Goal: Transaction & Acquisition: Purchase product/service

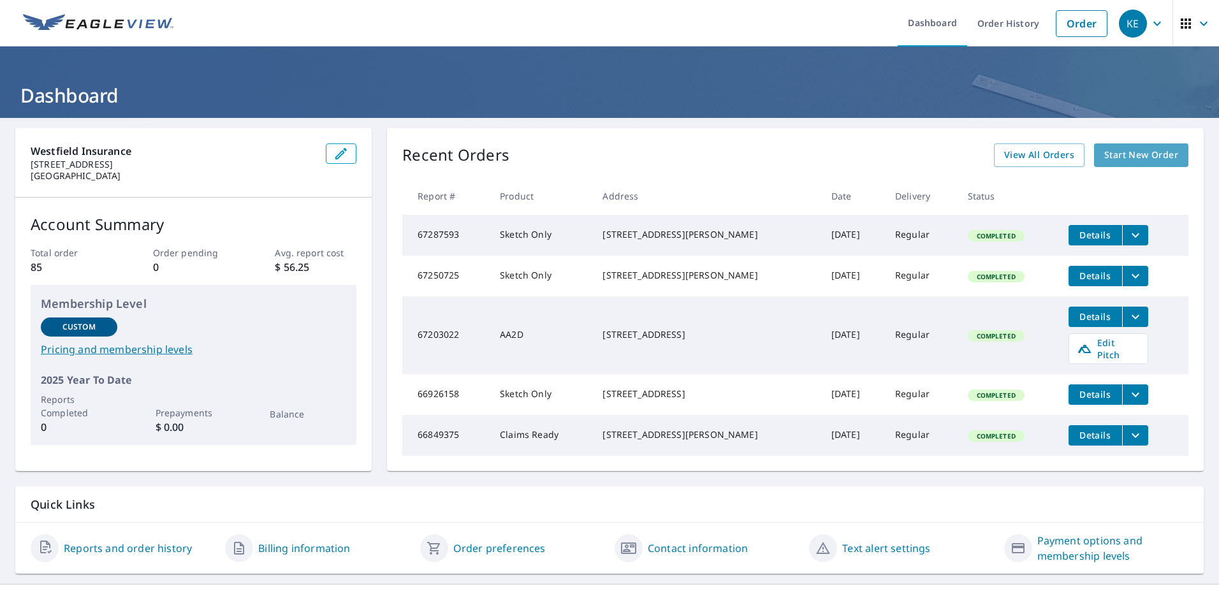
click at [1144, 153] on span "Start New Order" at bounding box center [1141, 155] width 74 height 16
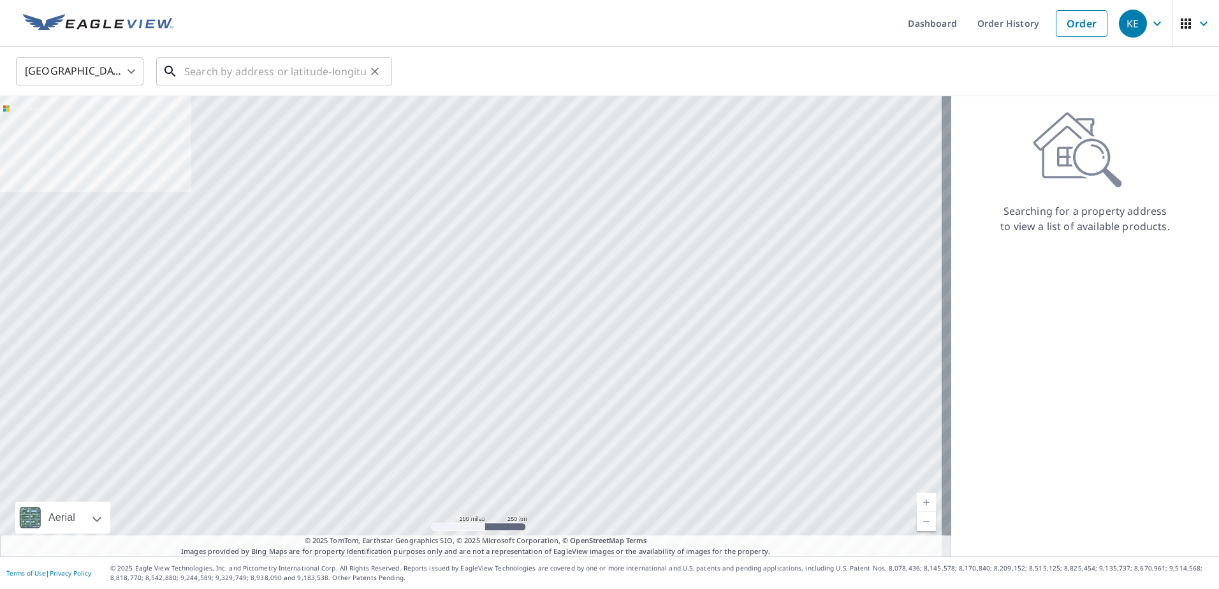
click at [253, 78] on input "text" at bounding box center [275, 72] width 182 height 36
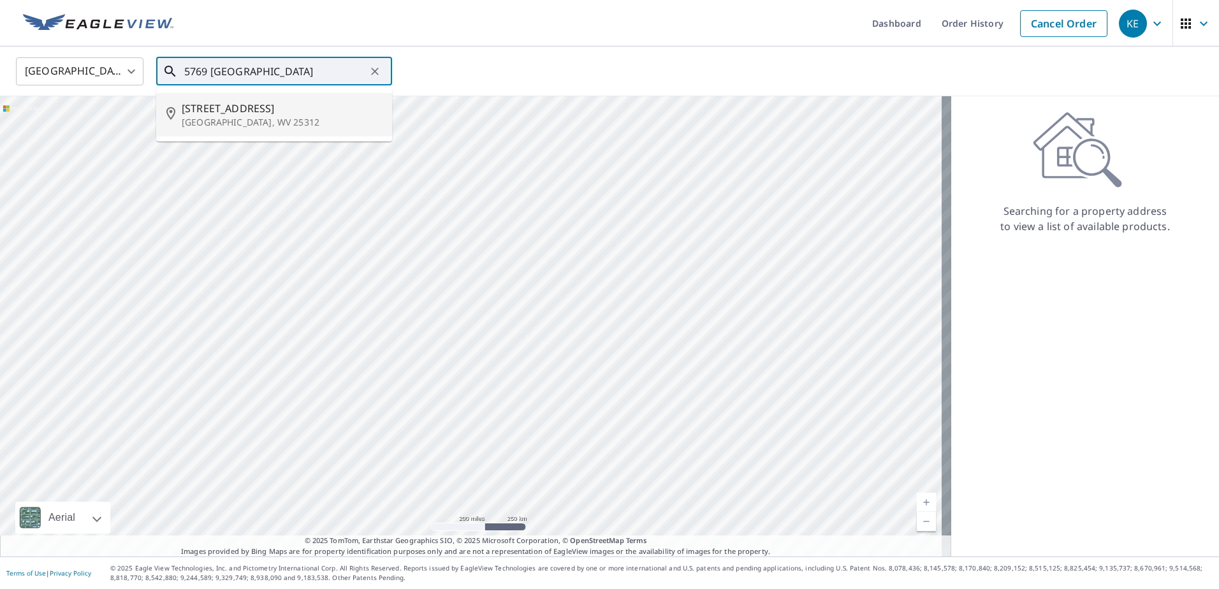
click at [247, 112] on span "5769 Kellys Creek Rd" at bounding box center [282, 108] width 200 height 15
type input "5769 Kellys Creek Rd Charleston, WV 25312"
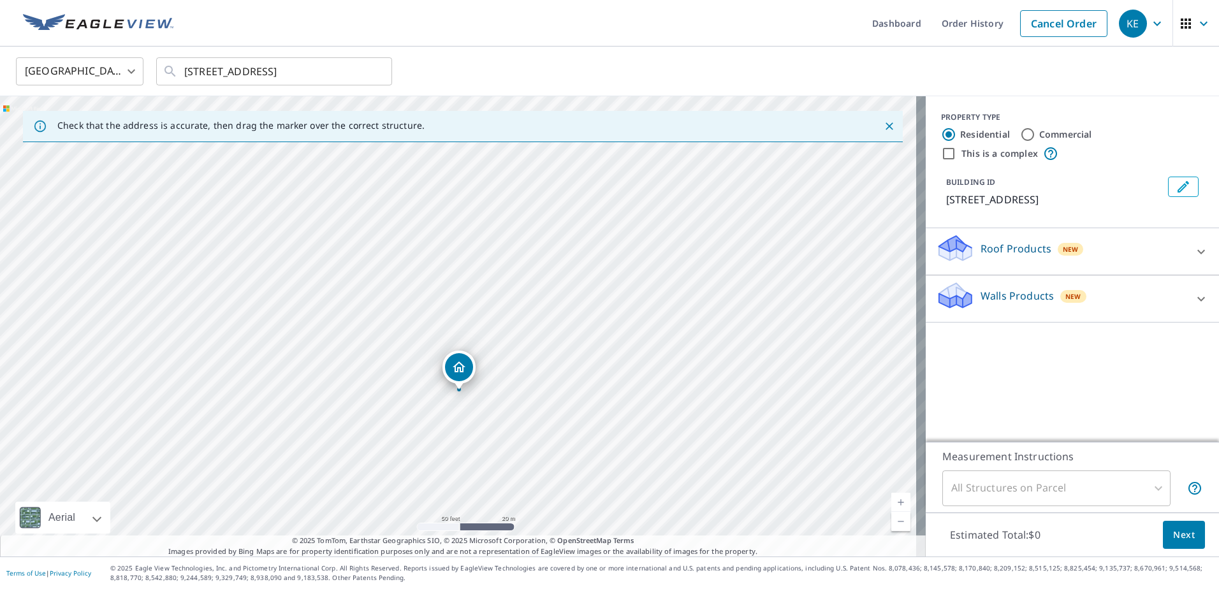
drag, startPoint x: 529, startPoint y: 279, endPoint x: 546, endPoint y: 497, distance: 218.7
click at [546, 497] on div "5769 Kellys Creek Rd Charleston, WV 25312" at bounding box center [463, 326] width 926 height 460
drag, startPoint x: 624, startPoint y: 210, endPoint x: 608, endPoint y: 504, distance: 294.4
click at [608, 504] on div "5769 Kellys Creek Rd Charleston, WV 25312" at bounding box center [463, 326] width 926 height 460
drag, startPoint x: 547, startPoint y: 423, endPoint x: 578, endPoint y: 354, distance: 76.2
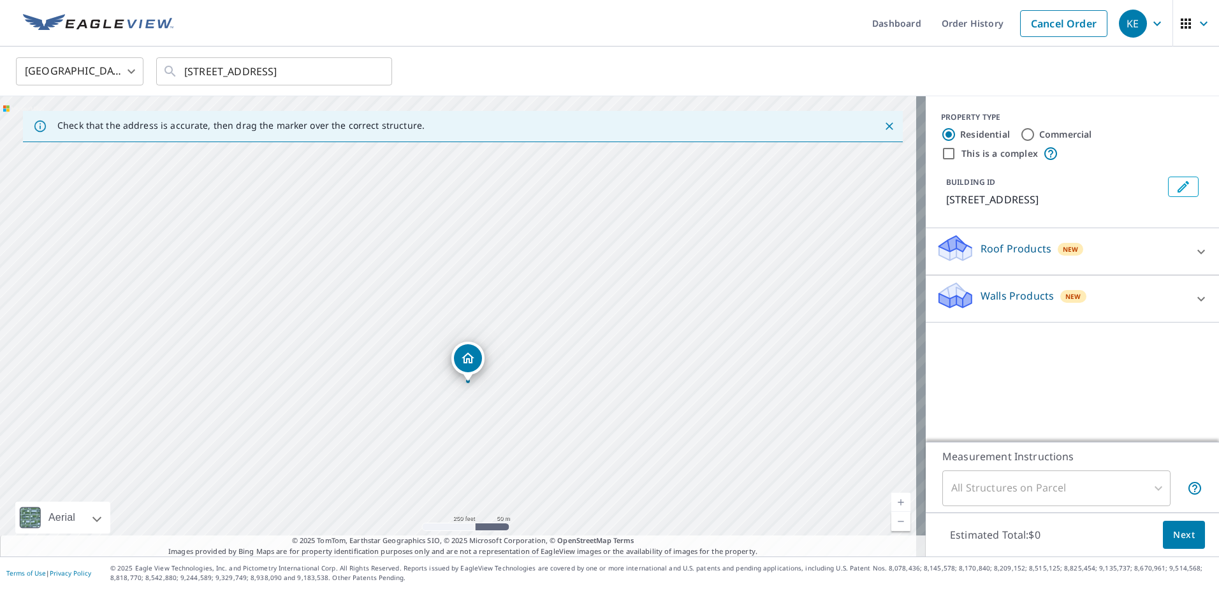
click at [578, 354] on div "5769 Kellys Creek Rd Charleston, WV 25312" at bounding box center [463, 326] width 926 height 460
drag, startPoint x: 453, startPoint y: 344, endPoint x: 744, endPoint y: 562, distance: 363.4
click at [744, 562] on div "Dashboard Order History Cancel Order KE United States US ​ 5769 Kellys Creek Rd…" at bounding box center [609, 294] width 1219 height 589
click at [662, 509] on div "5769 Kellys Creek Rd Charleston, WV 25312" at bounding box center [463, 326] width 926 height 460
drag, startPoint x: 623, startPoint y: 224, endPoint x: 684, endPoint y: 379, distance: 166.6
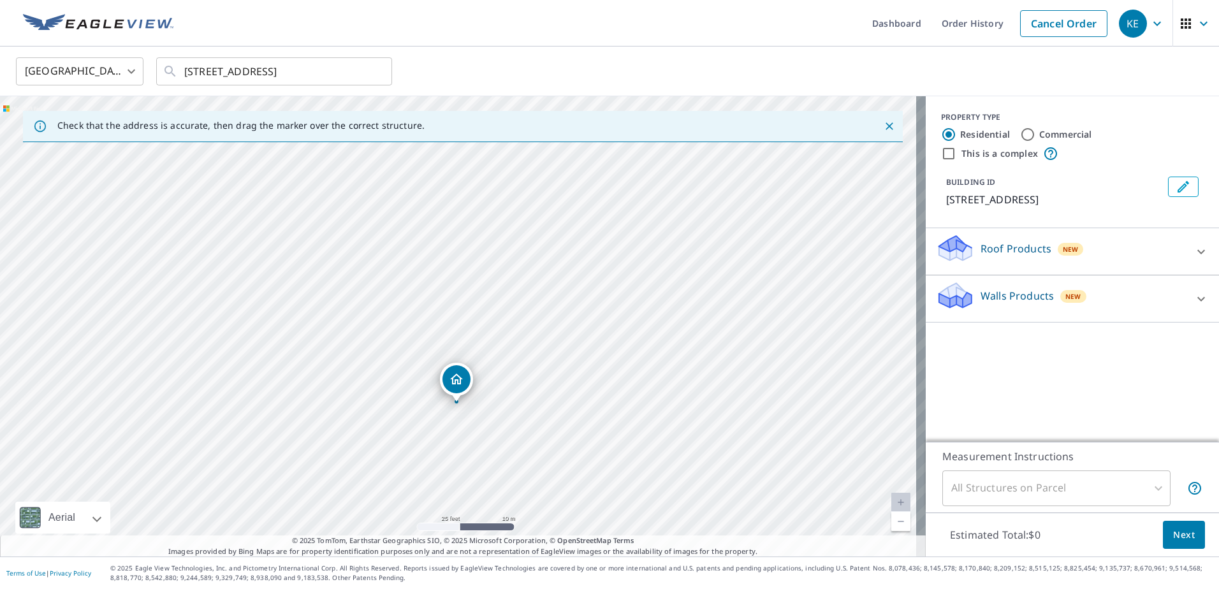
click at [684, 379] on div "5769 Kellys Creek Rd Charleston, WV 25312" at bounding box center [463, 326] width 926 height 460
drag, startPoint x: 613, startPoint y: 309, endPoint x: 699, endPoint y: 310, distance: 86.1
click at [699, 310] on div "5769 Kellys Creek Rd Charleston, WV 25312" at bounding box center [463, 326] width 926 height 460
click at [1194, 252] on icon at bounding box center [1201, 251] width 15 height 15
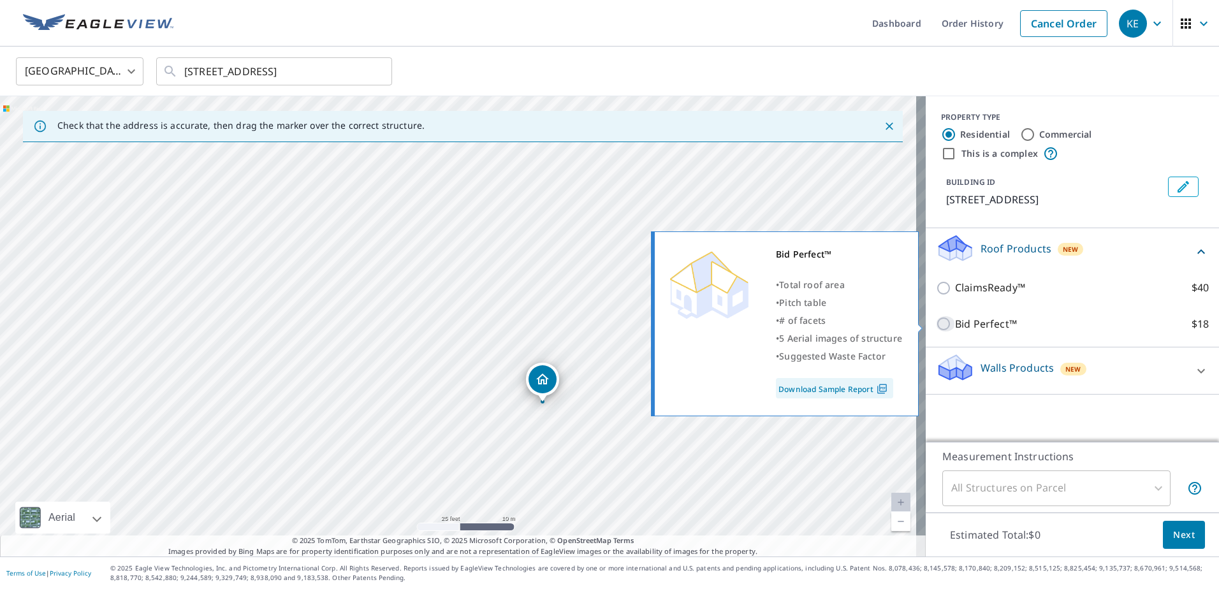
click at [936, 321] on input "Bid Perfect™ $18" at bounding box center [945, 323] width 19 height 15
checkbox input "true"
type input "1"
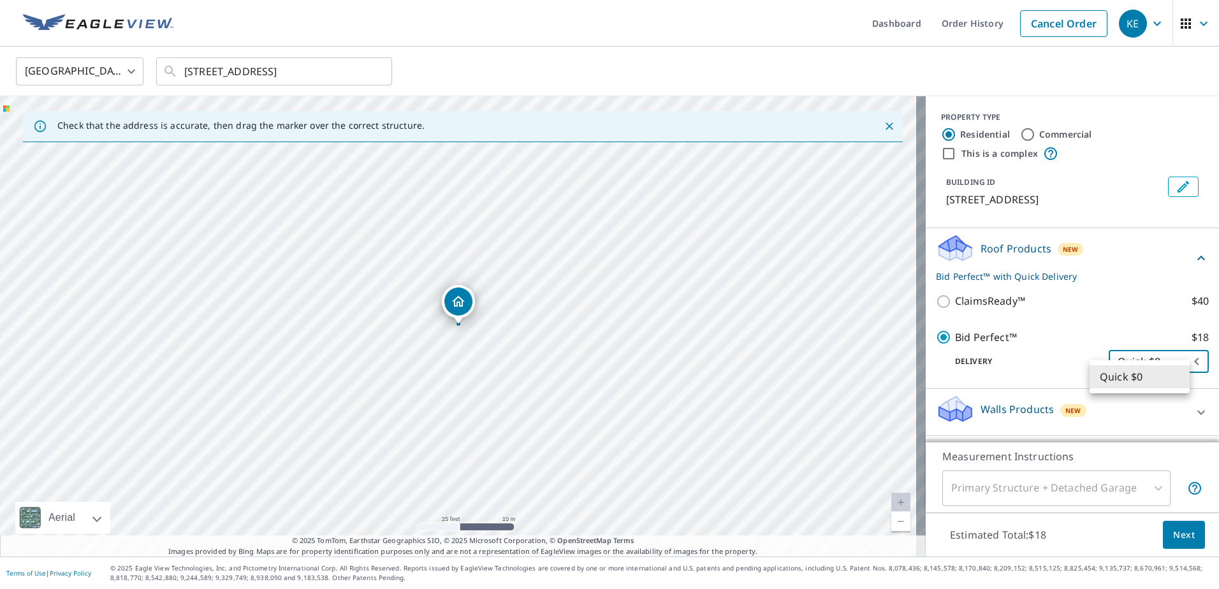
click at [1155, 380] on body "KE KE Dashboard Order History Cancel Order KE United States US ​ 5769 Kellys Cr…" at bounding box center [609, 294] width 1219 height 589
click at [1155, 380] on li "Quick $0" at bounding box center [1140, 376] width 100 height 23
click at [1179, 373] on body "KE KE Dashboard Order History Cancel Order KE United States US ​ 5769 Kellys Cr…" at bounding box center [609, 294] width 1219 height 589
click at [1179, 373] on li "Quick $0" at bounding box center [1140, 376] width 100 height 23
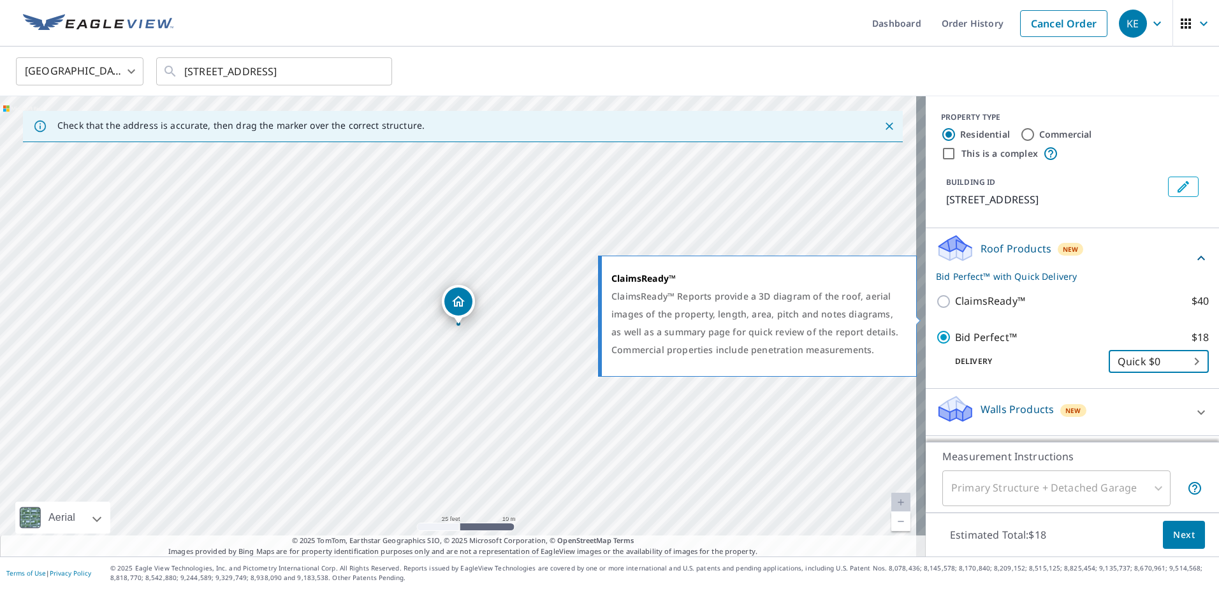
click at [979, 309] on p "ClaimsReady™" at bounding box center [990, 301] width 70 height 16
click at [955, 309] on input "ClaimsReady™ $40" at bounding box center [945, 301] width 19 height 15
checkbox input "true"
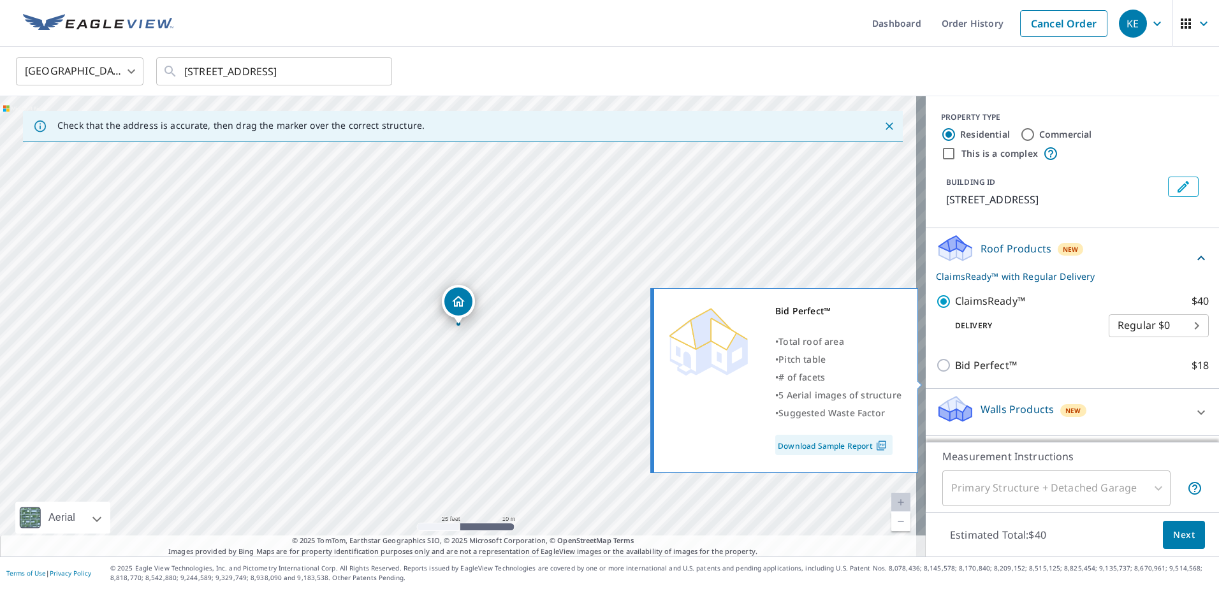
click at [979, 374] on p "Bid Perfect™" at bounding box center [986, 366] width 62 height 16
click at [955, 373] on input "Bid Perfect™ $18" at bounding box center [945, 365] width 19 height 15
checkbox input "true"
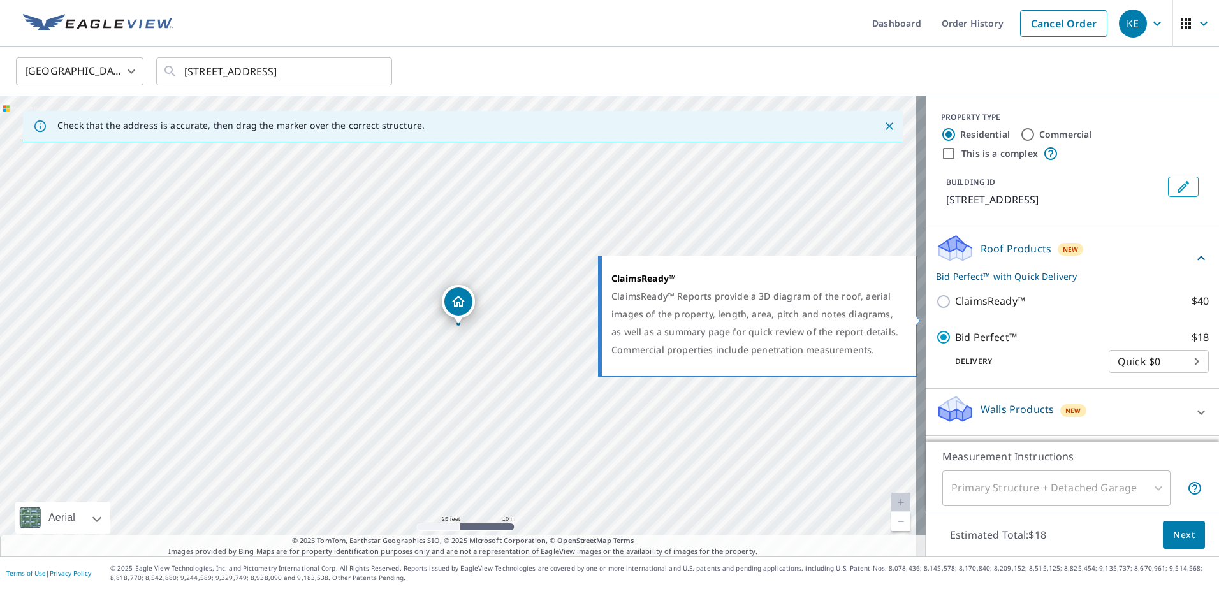
click at [973, 309] on p "ClaimsReady™" at bounding box center [990, 301] width 70 height 16
click at [955, 309] on input "ClaimsReady™ $40" at bounding box center [945, 301] width 19 height 15
checkbox input "true"
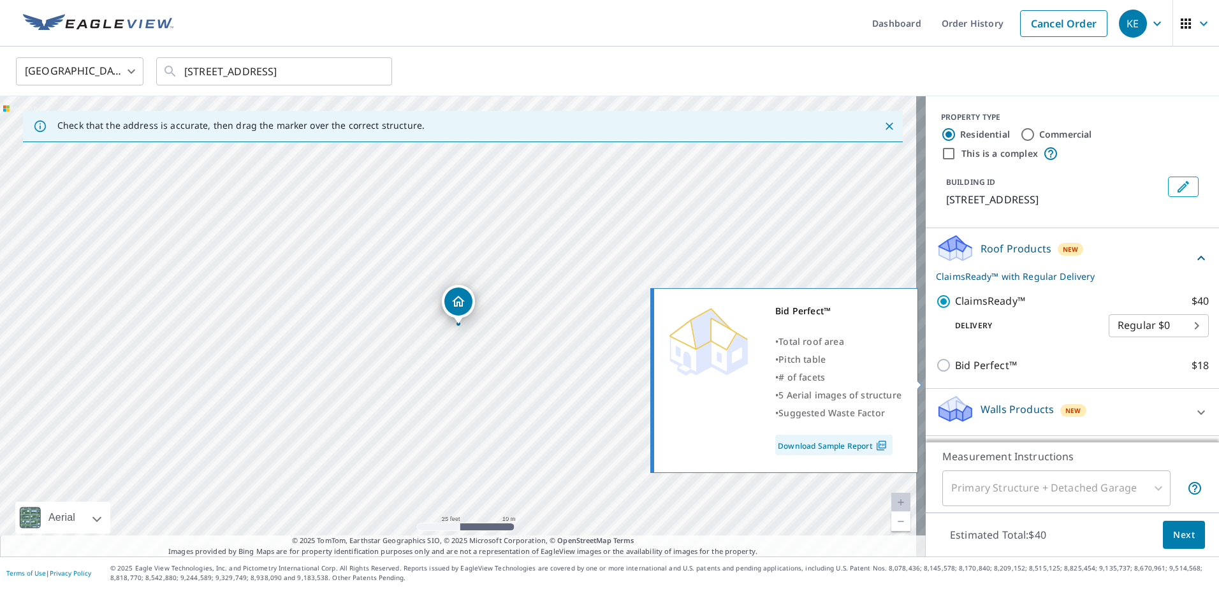
click at [966, 374] on p "Bid Perfect™" at bounding box center [986, 366] width 62 height 16
click at [955, 373] on input "Bid Perfect™ $18" at bounding box center [945, 365] width 19 height 15
checkbox input "true"
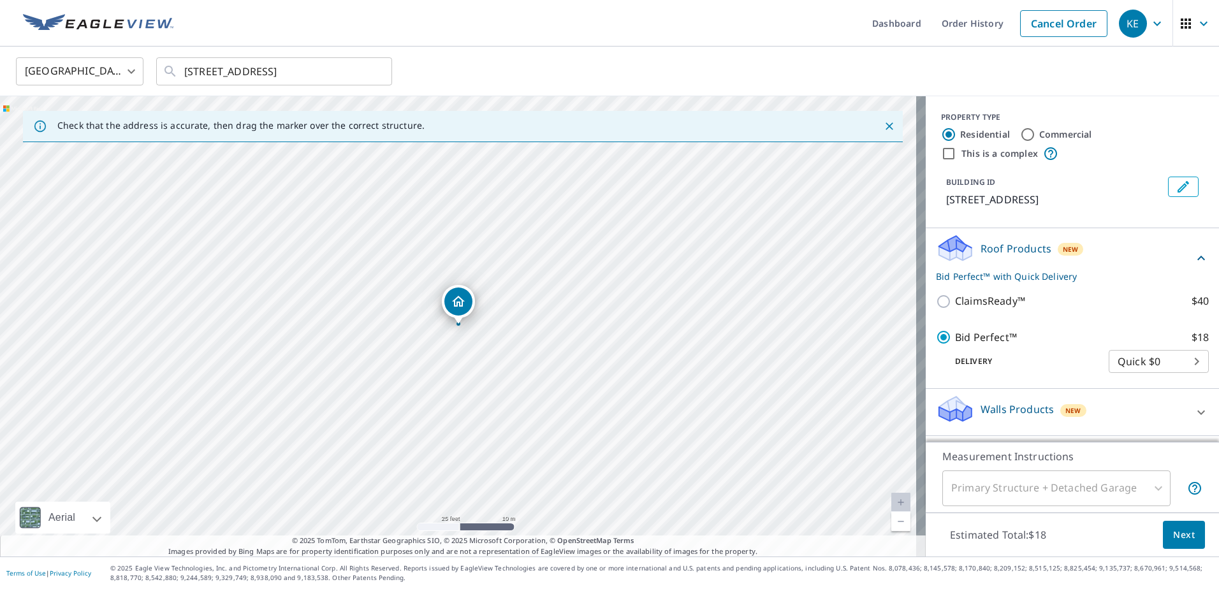
click at [856, 395] on link "Download Sample Report" at bounding box center [855, 388] width 88 height 11
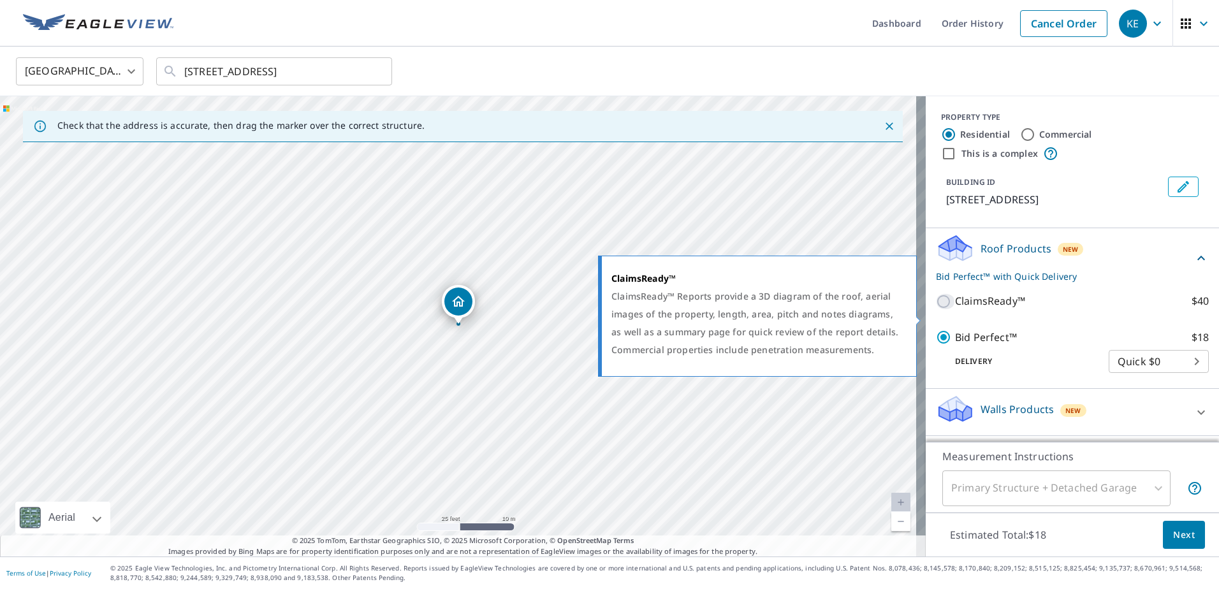
click at [936, 309] on input "ClaimsReady™ $40" at bounding box center [945, 301] width 19 height 15
checkbox input "true"
checkbox input "false"
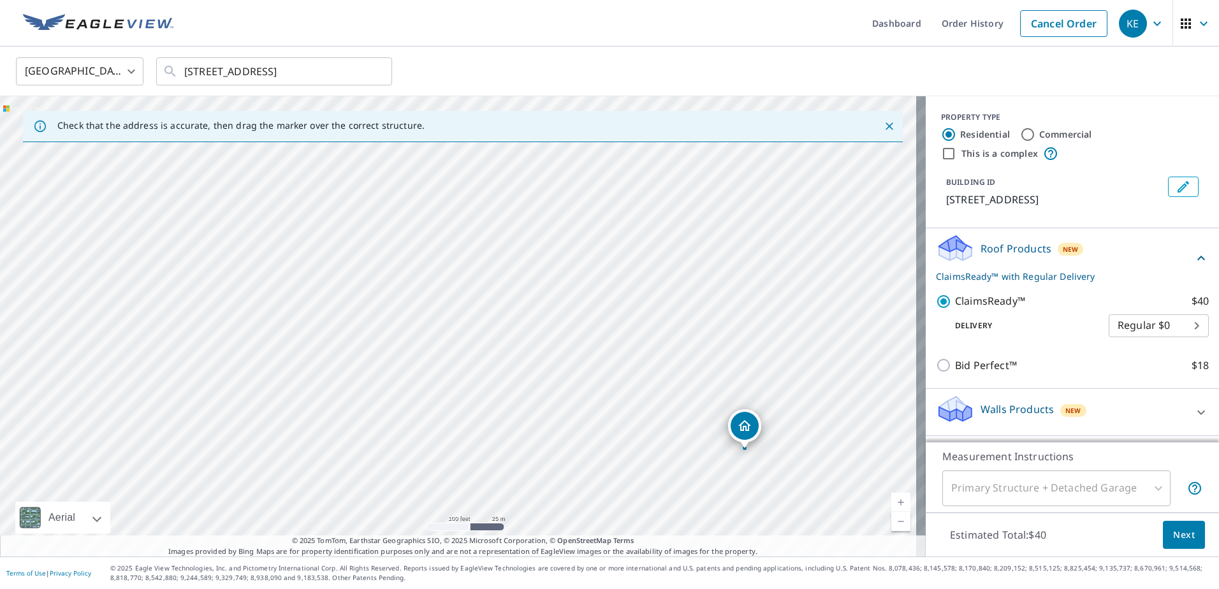
scroll to position [10, 0]
click at [1139, 488] on div "Primary Structure + Detached Garage" at bounding box center [1056, 489] width 228 height 36
click at [1152, 485] on div "Primary Structure + Detached Garage" at bounding box center [1056, 489] width 228 height 36
drag, startPoint x: 131, startPoint y: 327, endPoint x: 203, endPoint y: 357, distance: 78.6
click at [203, 357] on div "5769 Kellys Creek Rd Charleston, WV 25312" at bounding box center [463, 326] width 926 height 460
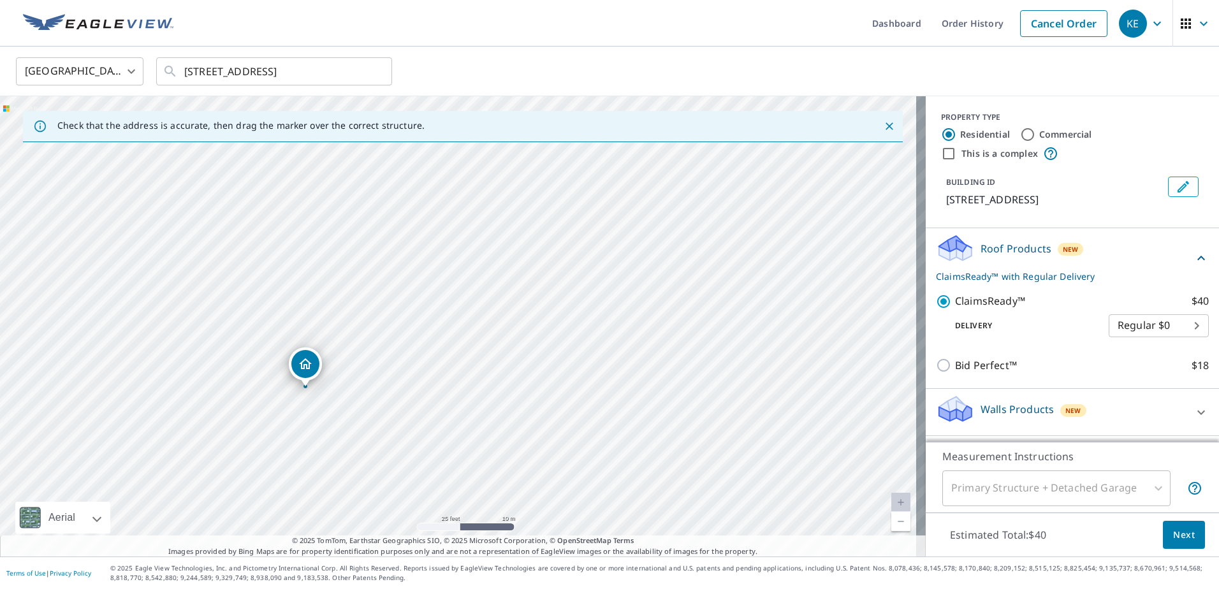
drag, startPoint x: 792, startPoint y: 233, endPoint x: 390, endPoint y: 268, distance: 403.3
click at [390, 268] on div "5769 Kellys Creek Rd Charleston, WV 25312" at bounding box center [463, 326] width 926 height 460
click at [1020, 127] on input "Commercial" at bounding box center [1027, 134] width 15 height 15
radio input "true"
type input "4"
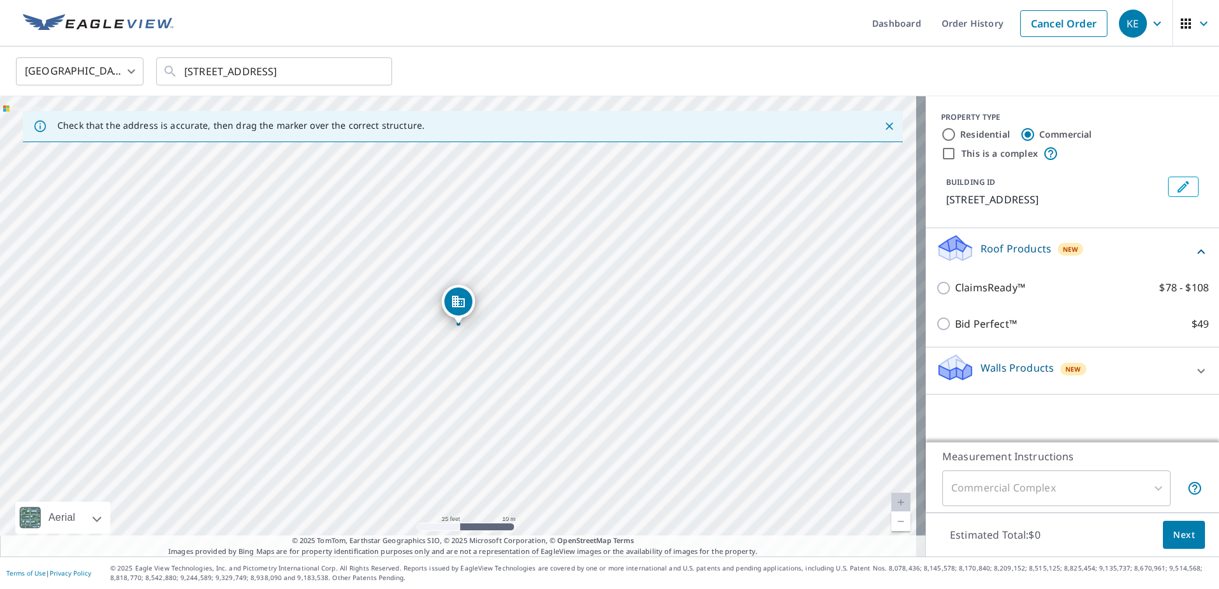
scroll to position [0, 0]
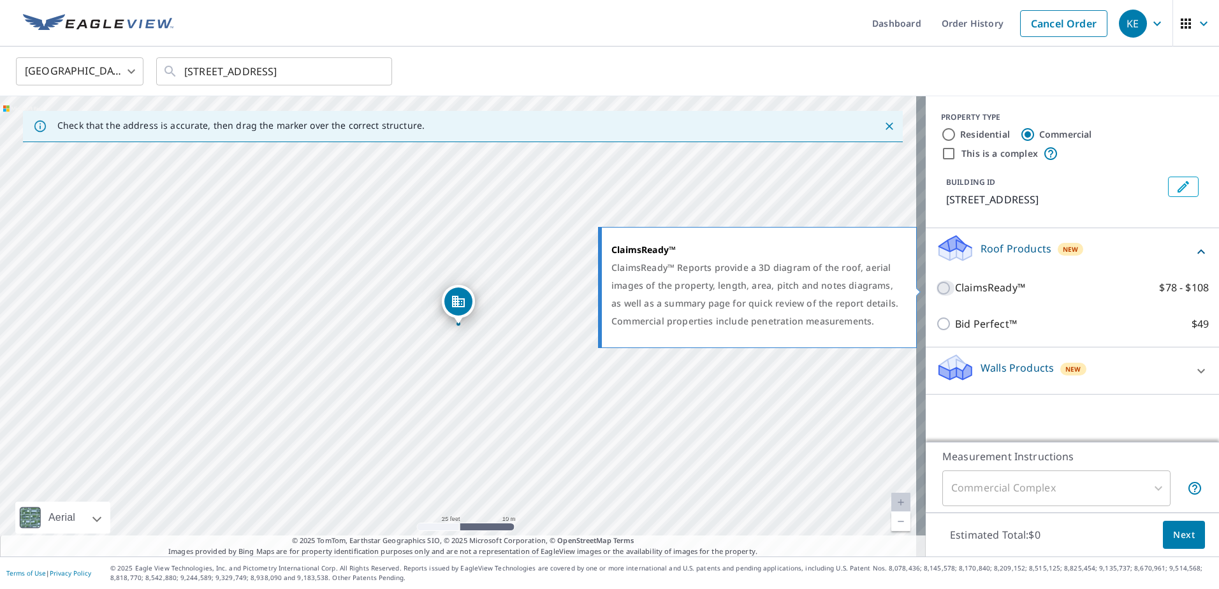
click at [939, 287] on input "ClaimsReady™ $78 - $108" at bounding box center [945, 288] width 19 height 15
checkbox input "true"
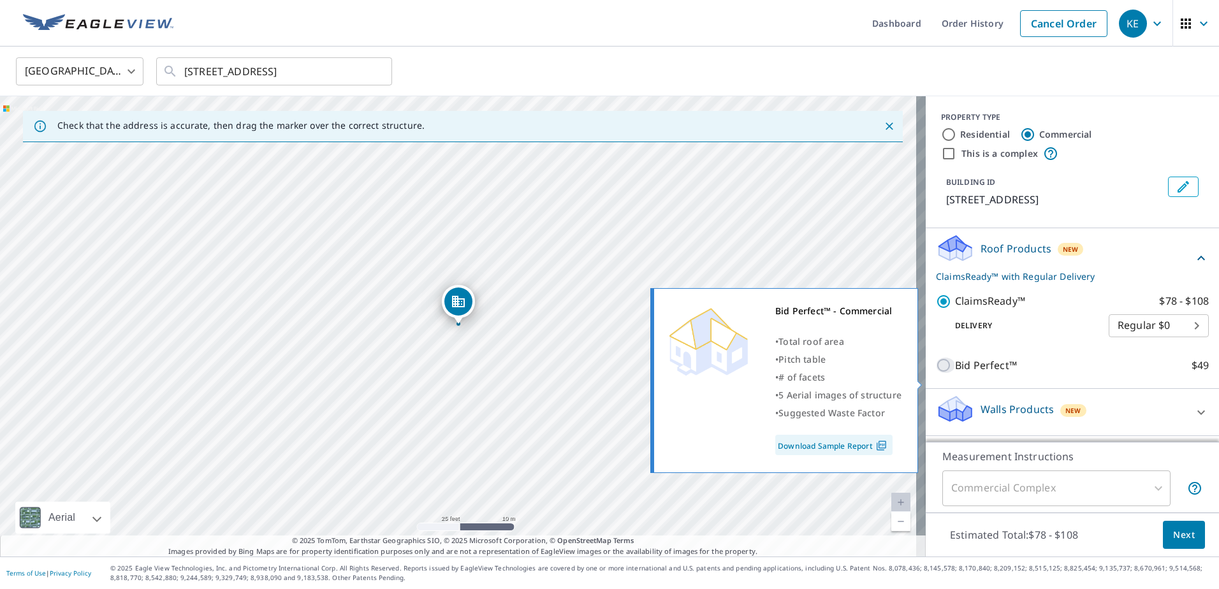
click at [937, 373] on input "Bid Perfect™ $49" at bounding box center [945, 365] width 19 height 15
checkbox input "true"
checkbox input "false"
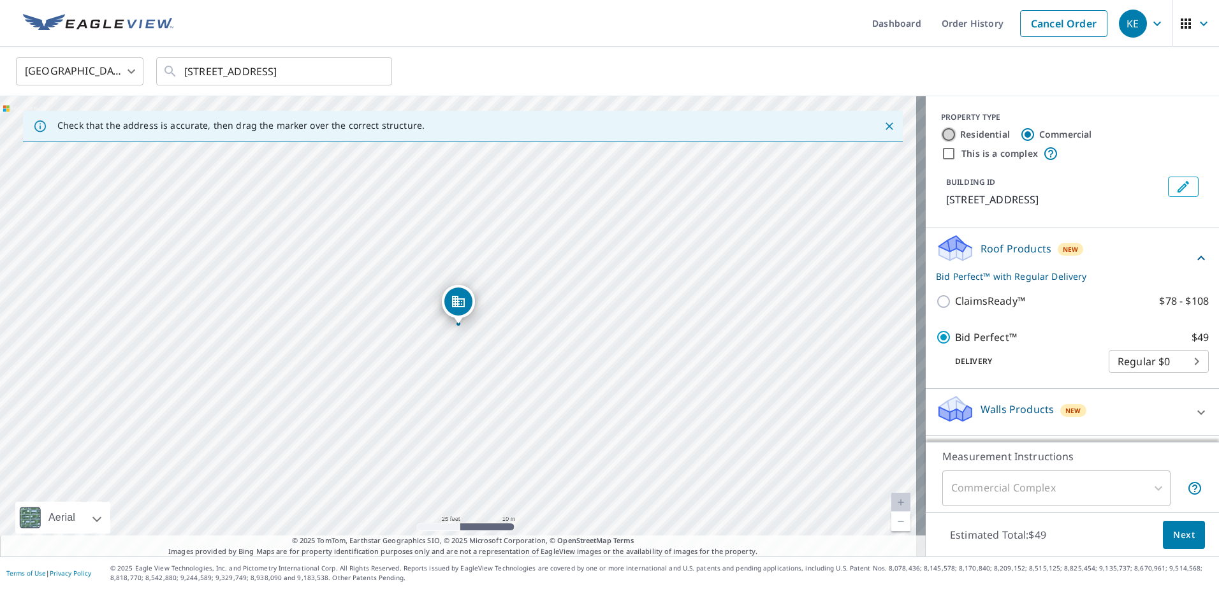
click at [941, 129] on input "Residential" at bounding box center [948, 134] width 15 height 15
radio input "true"
type input "1"
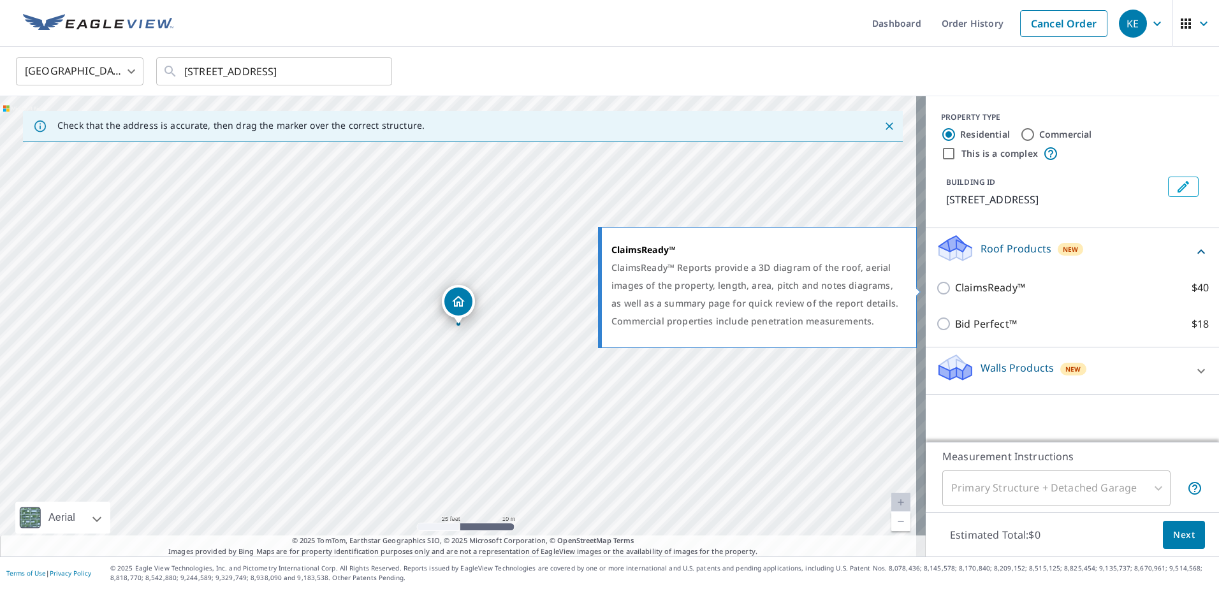
click at [936, 289] on input "ClaimsReady™ $40" at bounding box center [945, 288] width 19 height 15
checkbox input "true"
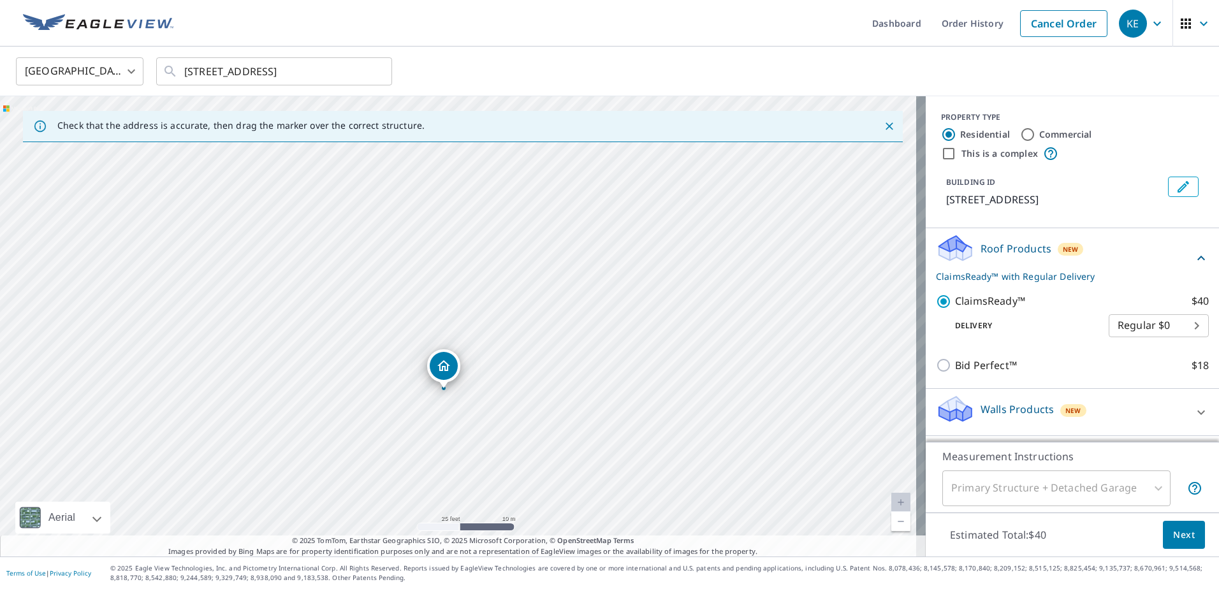
drag, startPoint x: 708, startPoint y: 280, endPoint x: 692, endPoint y: 344, distance: 65.6
click at [692, 344] on div "5769 Kellys Creek Rd Charleston, WV 25312" at bounding box center [463, 326] width 926 height 460
drag, startPoint x: 724, startPoint y: 317, endPoint x: 793, endPoint y: 427, distance: 129.7
click at [793, 427] on div "5769 Kellys Creek Rd Charleston, WV 25312" at bounding box center [463, 326] width 926 height 460
drag, startPoint x: 771, startPoint y: 457, endPoint x: 562, endPoint y: 304, distance: 259.1
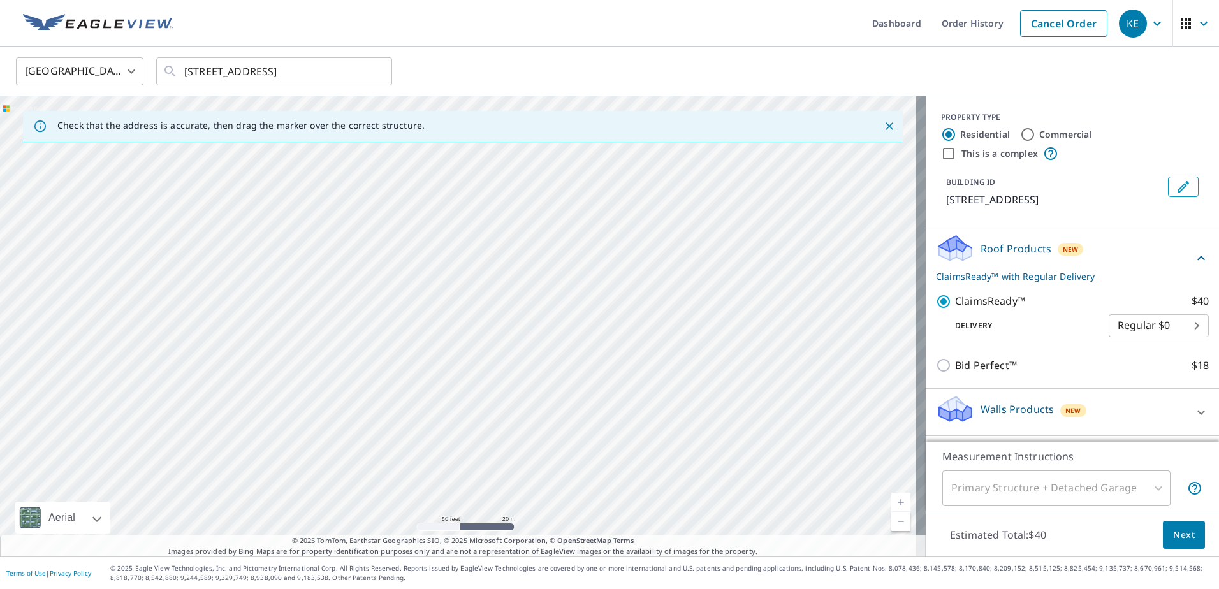
click at [610, 308] on div "5769 Kellys Creek Rd Charleston, WV 25312" at bounding box center [463, 326] width 926 height 460
drag, startPoint x: 721, startPoint y: 460, endPoint x: 287, endPoint y: 441, distance: 434.0
click at [285, 441] on div "5769 Kellys Creek Rd Charleston, WV 25312" at bounding box center [463, 326] width 926 height 460
drag, startPoint x: 297, startPoint y: 423, endPoint x: 723, endPoint y: 532, distance: 439.8
click at [723, 532] on div "5769 Kellys Creek Rd Charleston, WV 25312" at bounding box center [463, 326] width 926 height 460
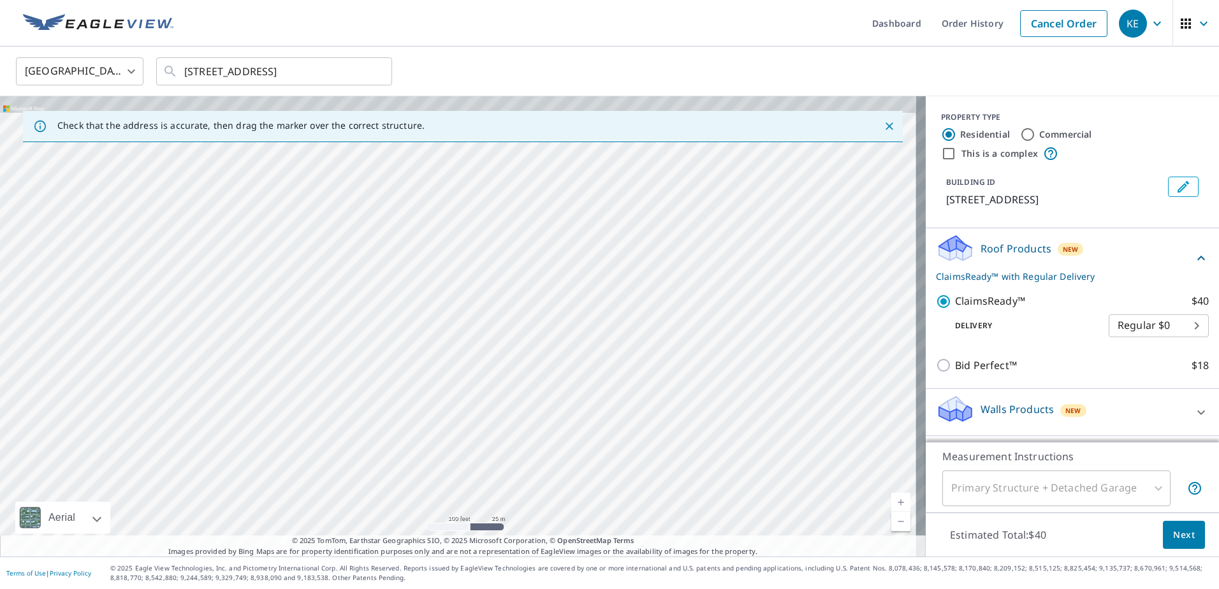
drag, startPoint x: 624, startPoint y: 228, endPoint x: 590, endPoint y: 432, distance: 206.7
click at [590, 432] on div "5769 Kellys Creek Rd Charleston, WV 25312" at bounding box center [463, 326] width 926 height 460
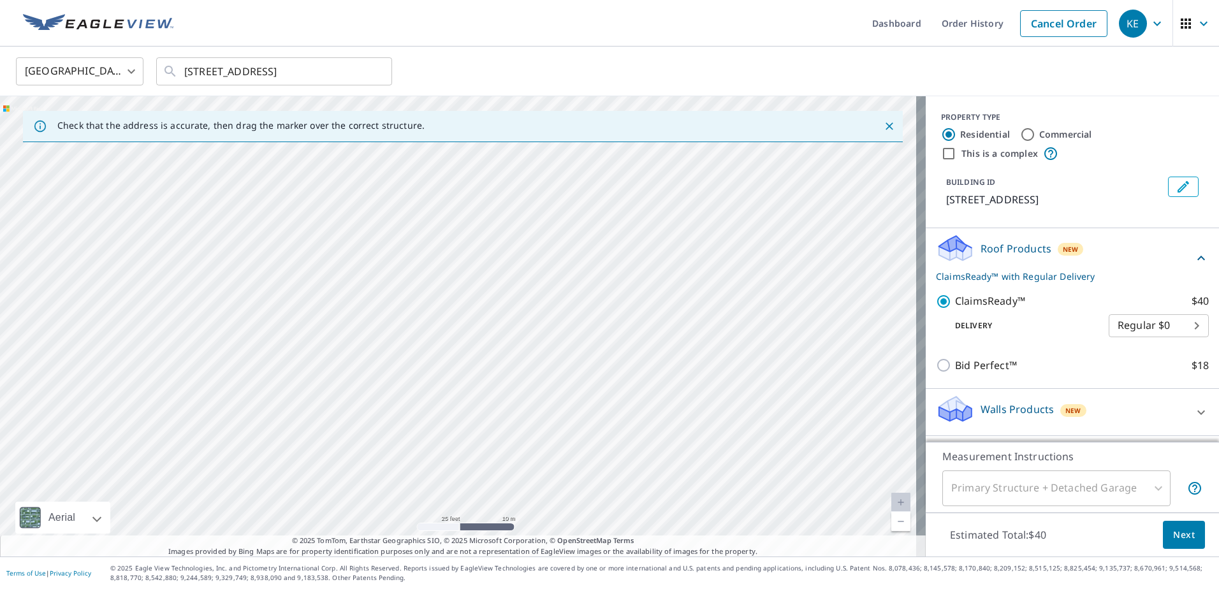
drag, startPoint x: 609, startPoint y: 312, endPoint x: 596, endPoint y: 518, distance: 206.4
click at [596, 518] on div "5769 Kellys Creek Rd Charleston, WV 25312" at bounding box center [463, 326] width 926 height 460
drag, startPoint x: 483, startPoint y: 512, endPoint x: 555, endPoint y: 363, distance: 165.4
click at [555, 363] on div "5769 Kellys Creek Rd Charleston, WV 25312" at bounding box center [463, 326] width 926 height 460
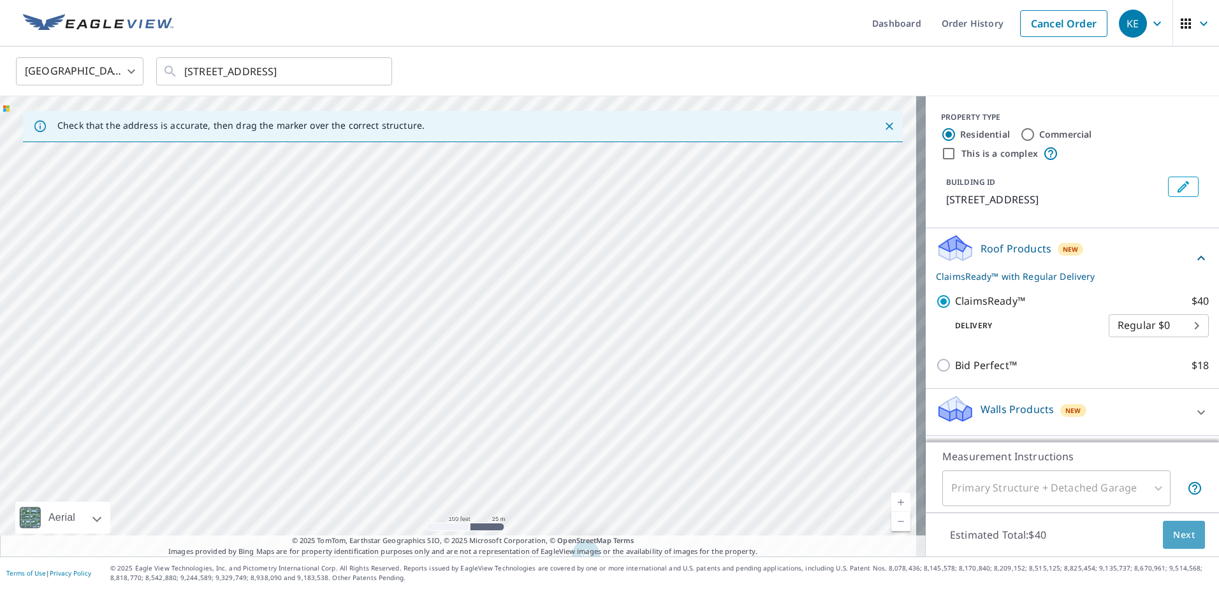
click at [1180, 534] on span "Next" at bounding box center [1184, 535] width 22 height 16
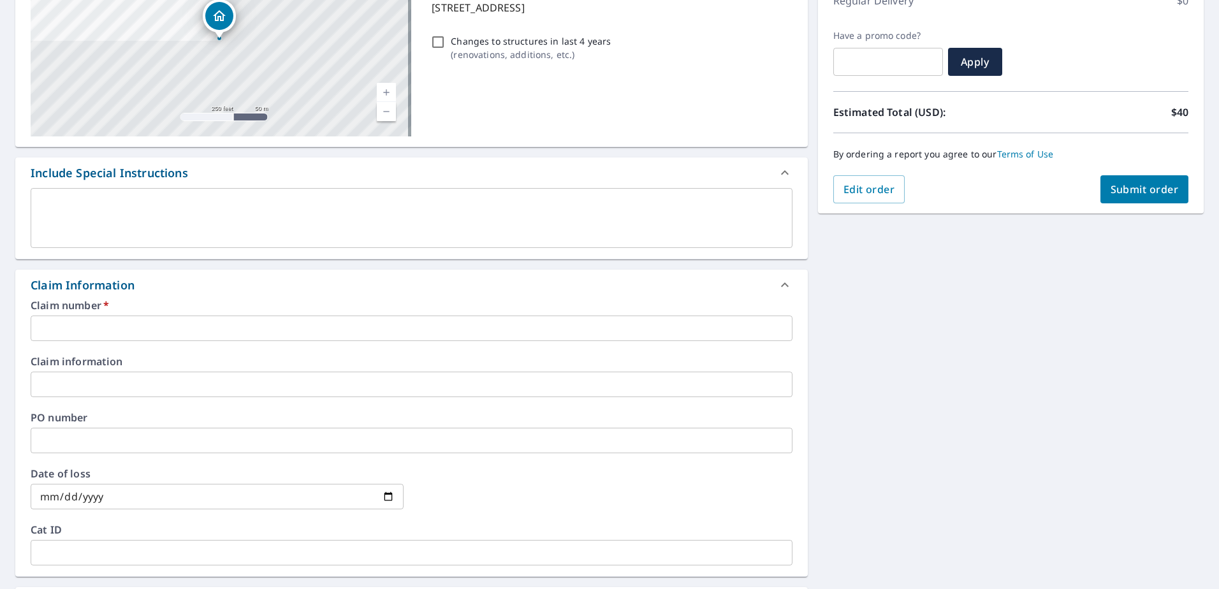
scroll to position [255, 0]
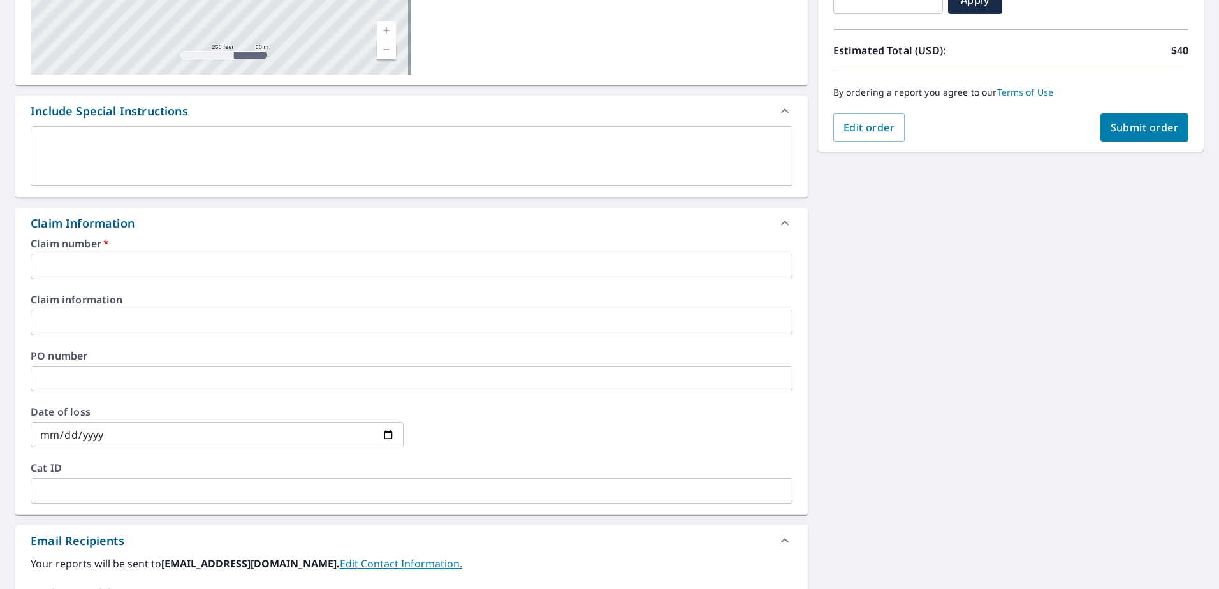
click at [82, 261] on input "text" at bounding box center [412, 267] width 762 height 26
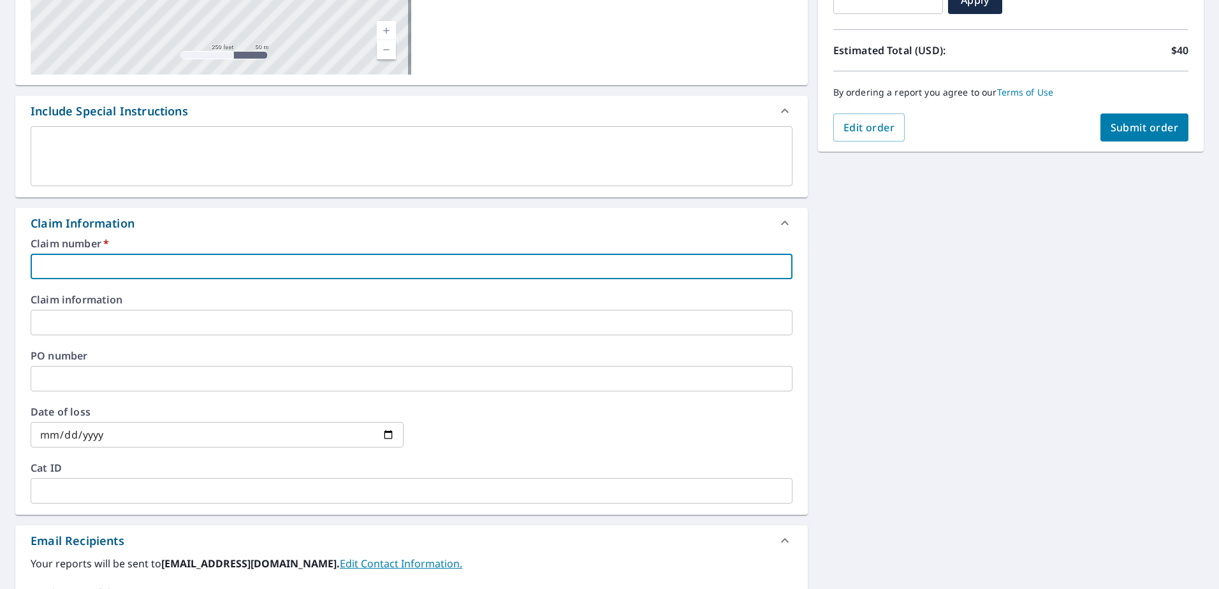
paste input "0002680889"
type input "0002680889"
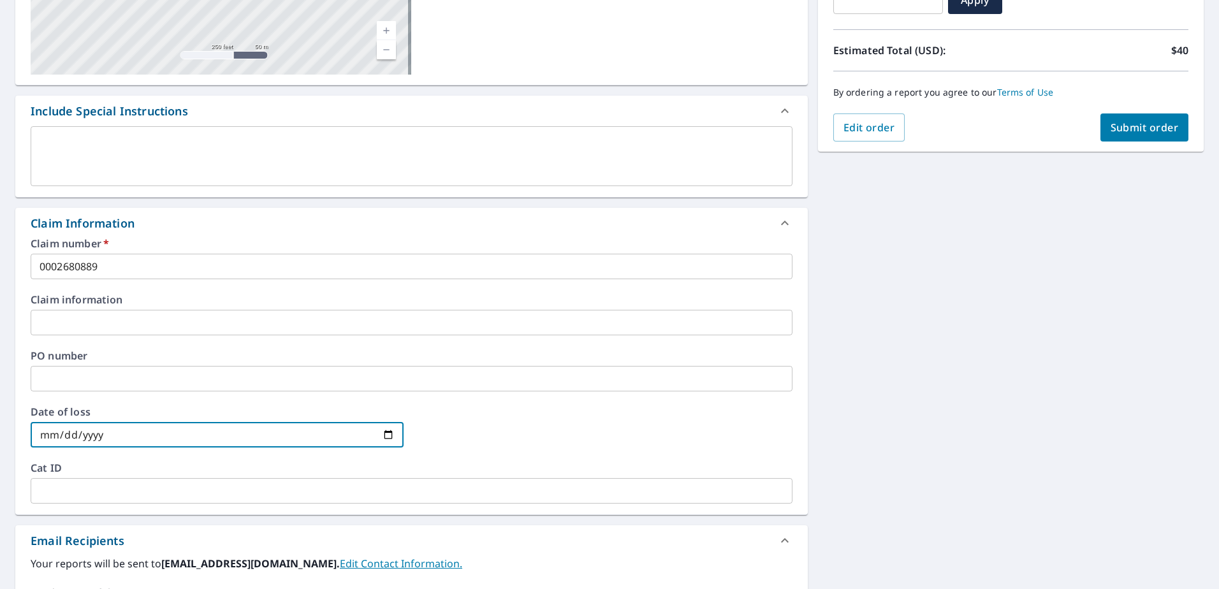
click at [162, 435] on input "date" at bounding box center [217, 435] width 373 height 26
click at [384, 436] on input "date" at bounding box center [217, 435] width 373 height 26
type input "2025-04-14"
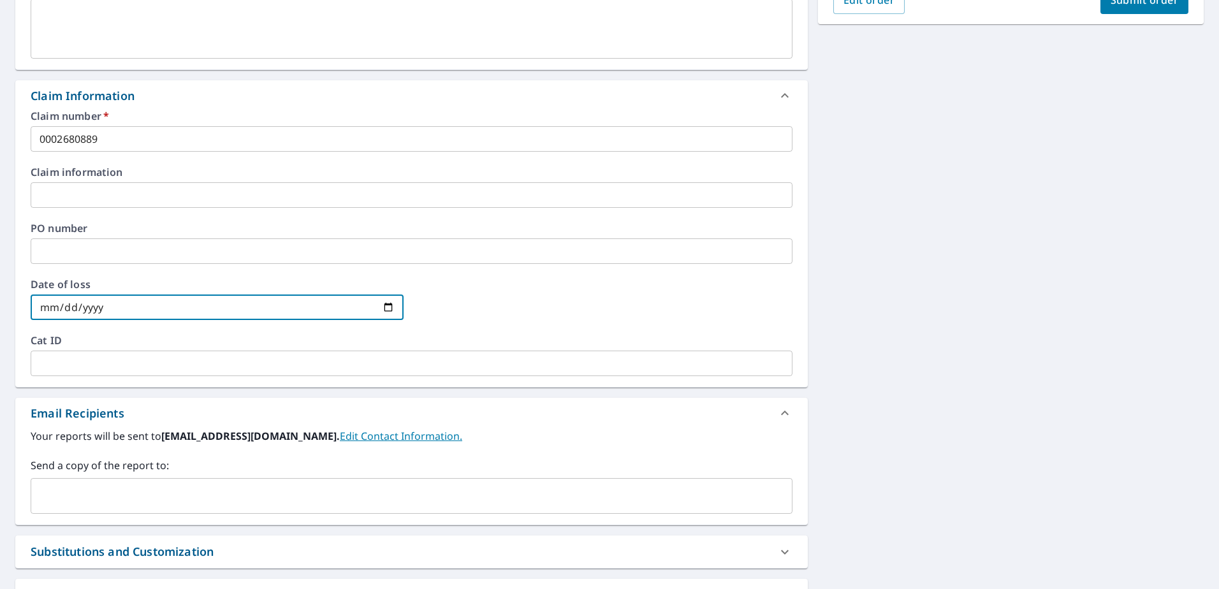
scroll to position [446, 0]
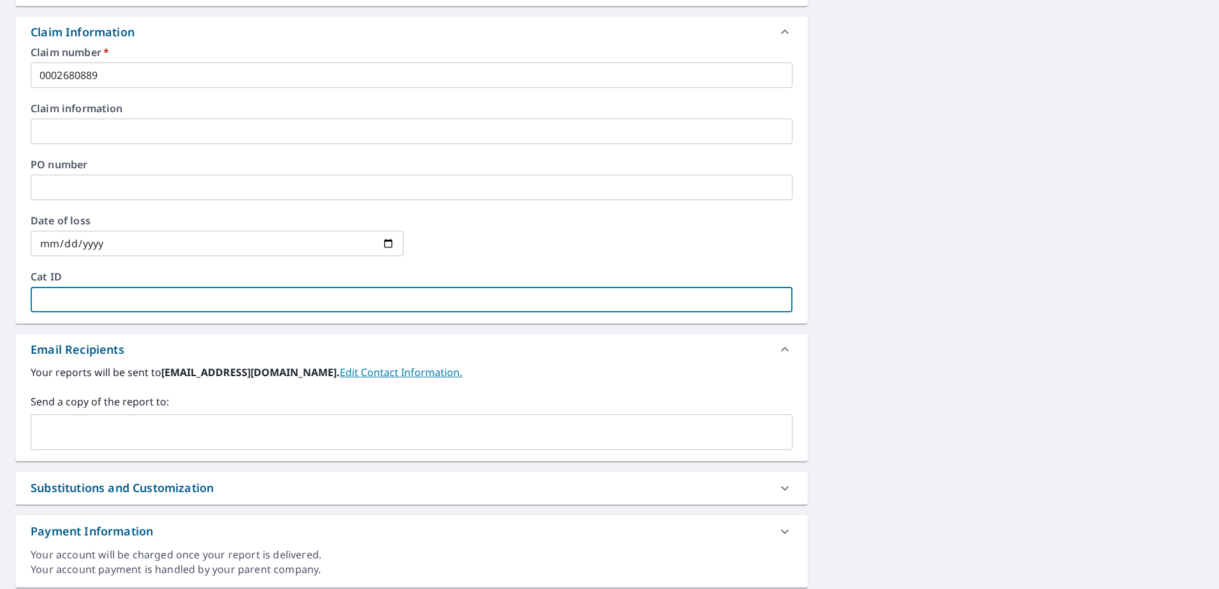
click at [66, 293] on input "text" at bounding box center [412, 300] width 762 height 26
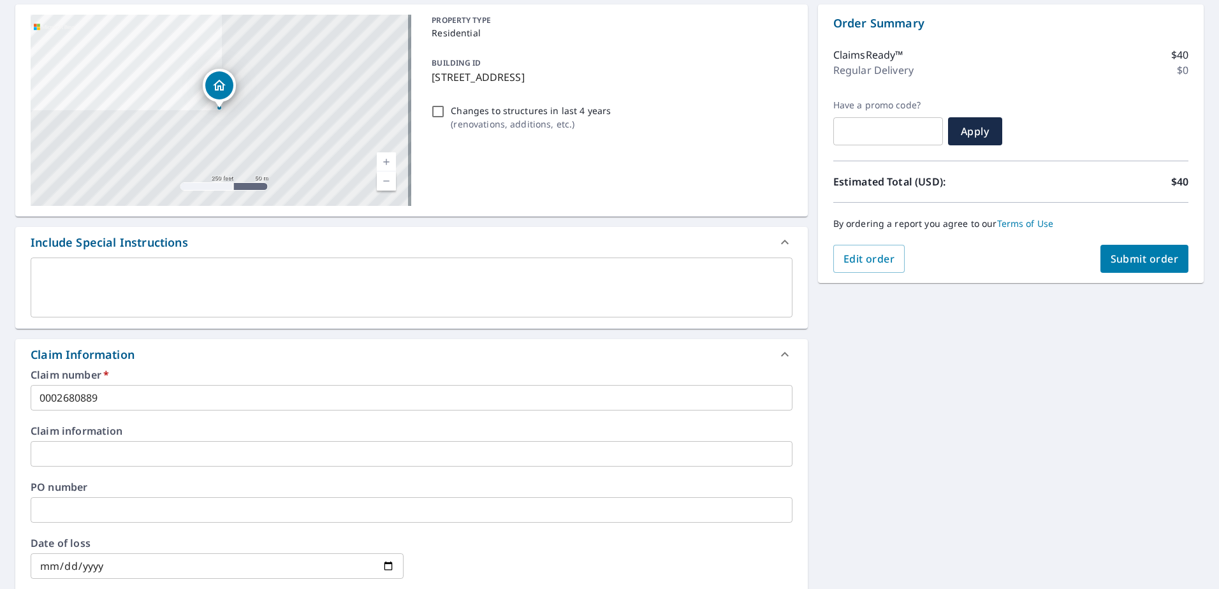
scroll to position [128, 0]
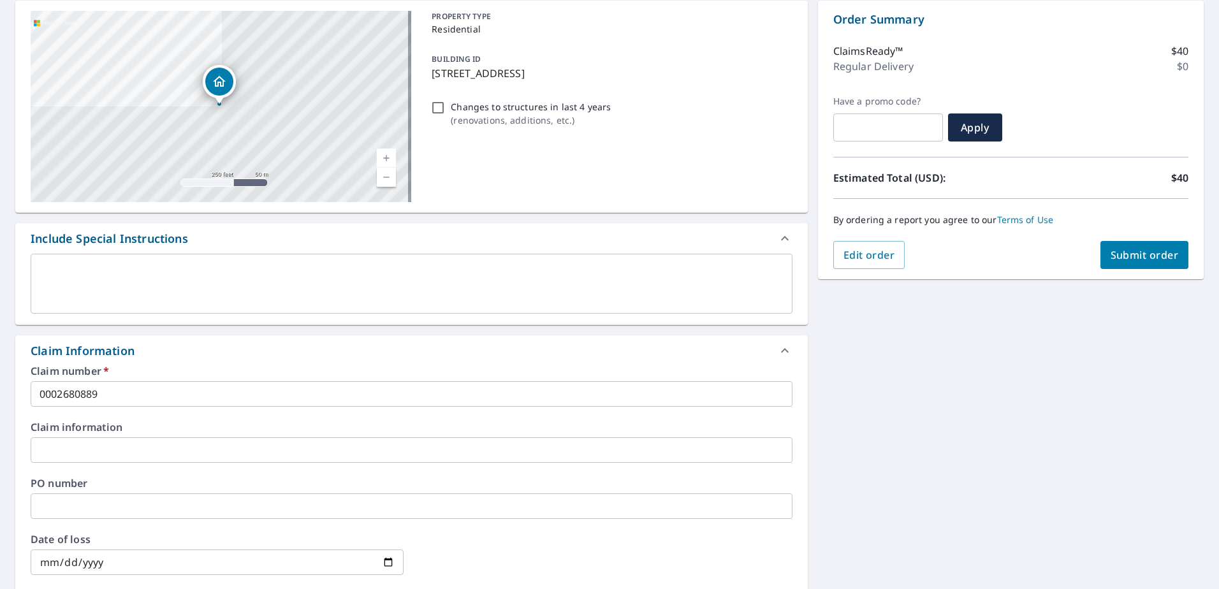
type input "2531"
click at [133, 455] on input "text" at bounding box center [412, 450] width 762 height 26
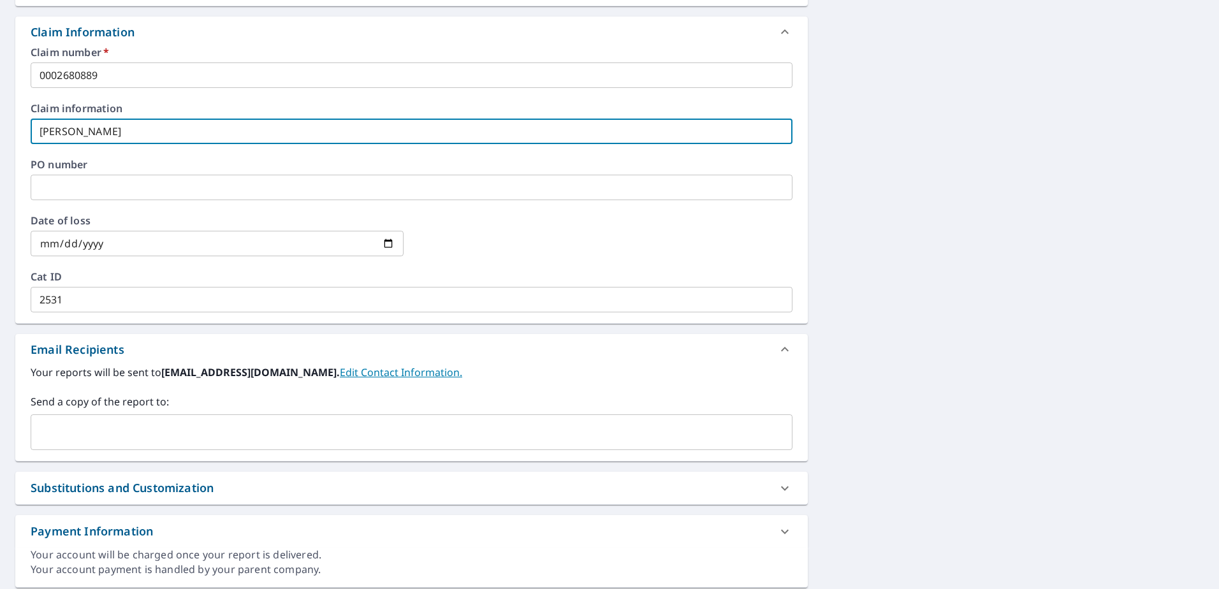
scroll to position [64, 0]
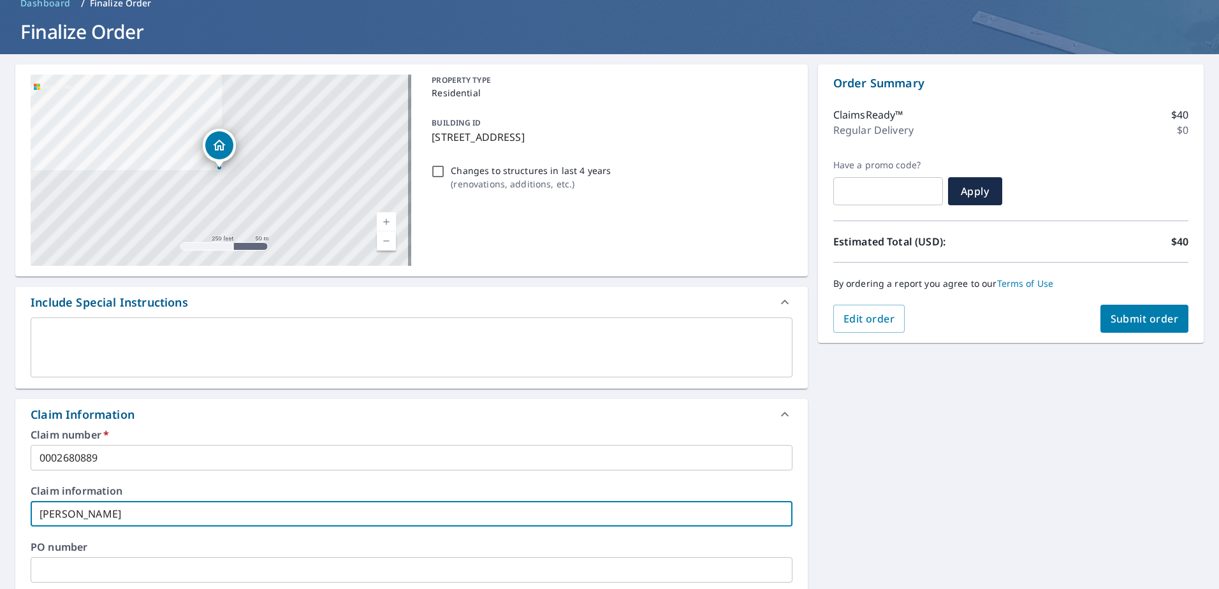
type input "Rick Howell"
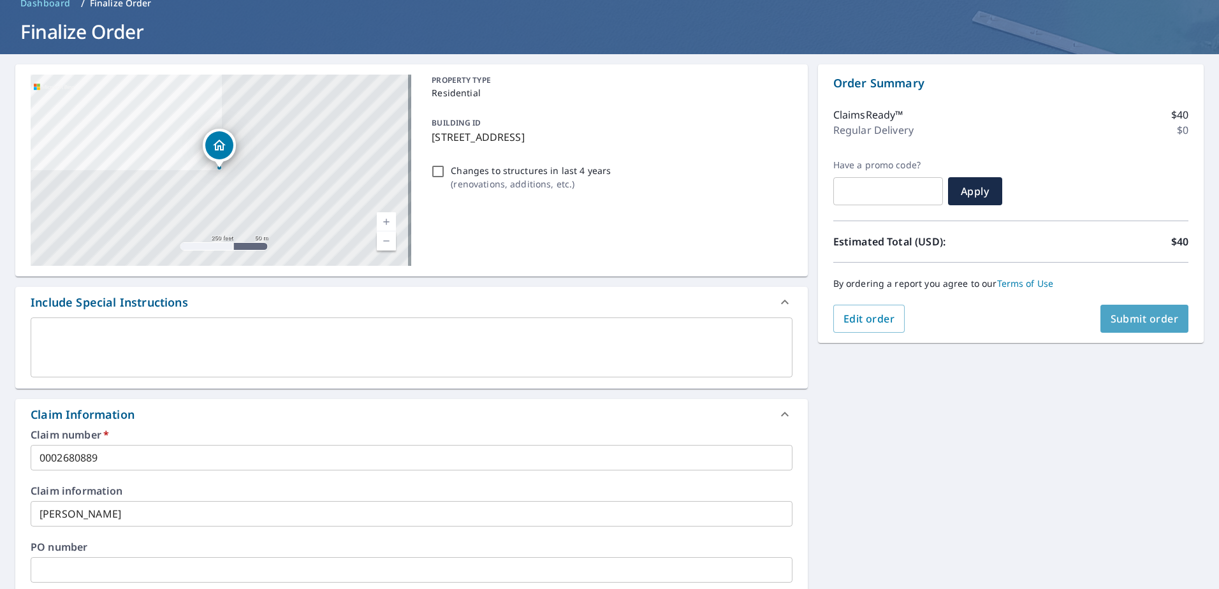
click at [1129, 320] on span "Submit order" at bounding box center [1145, 319] width 68 height 14
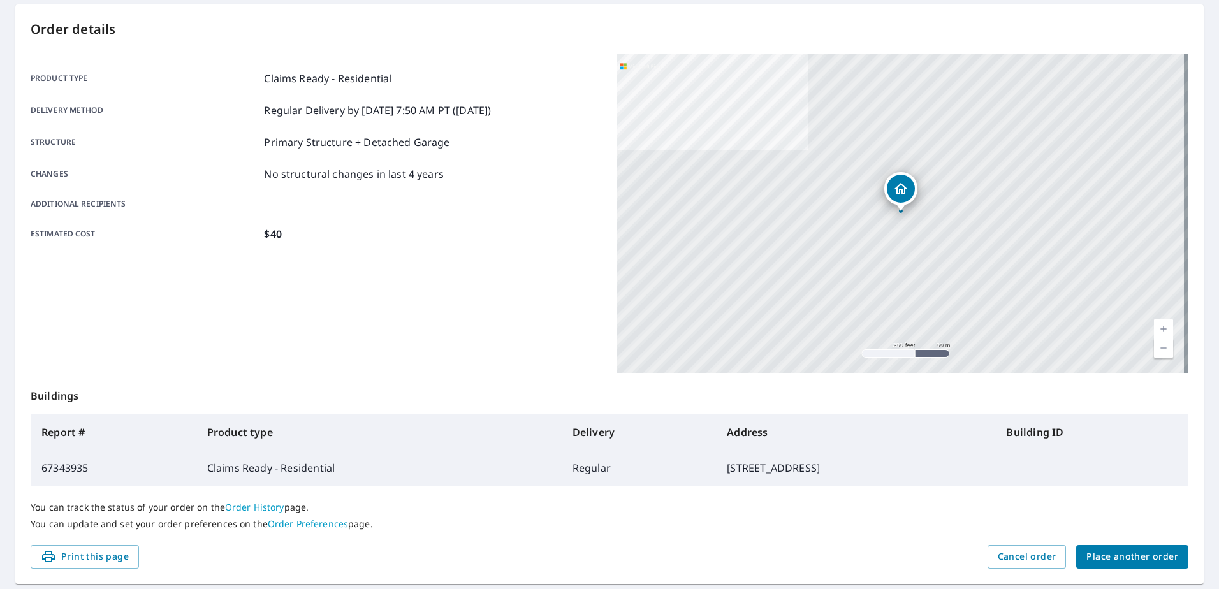
scroll to position [161, 0]
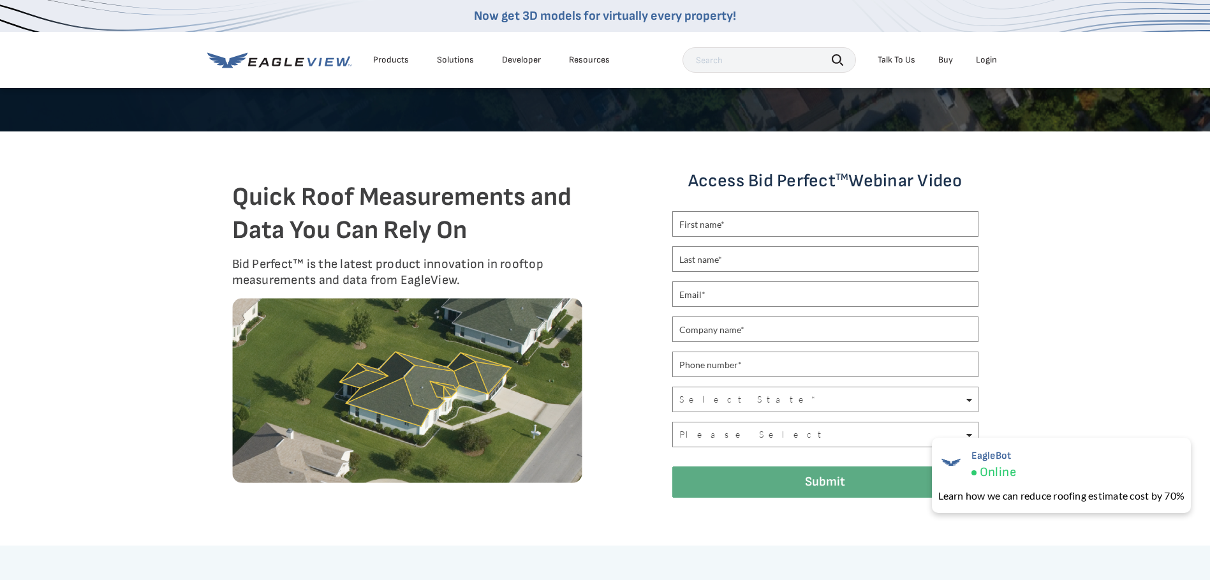
scroll to position [248, 0]
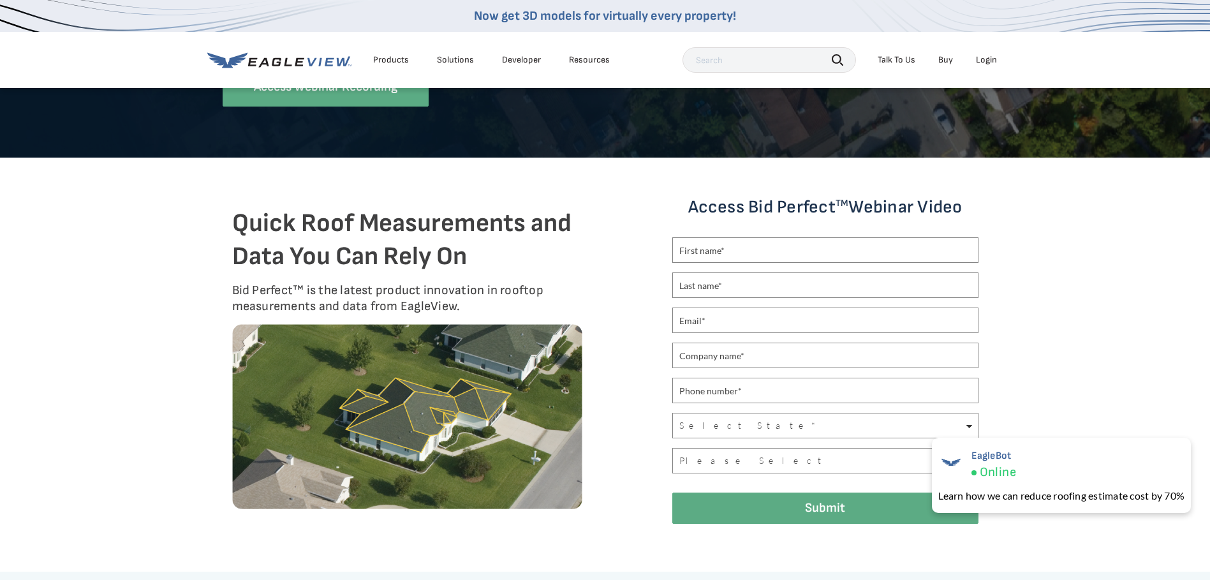
click at [400, 416] on img at bounding box center [407, 416] width 350 height 185
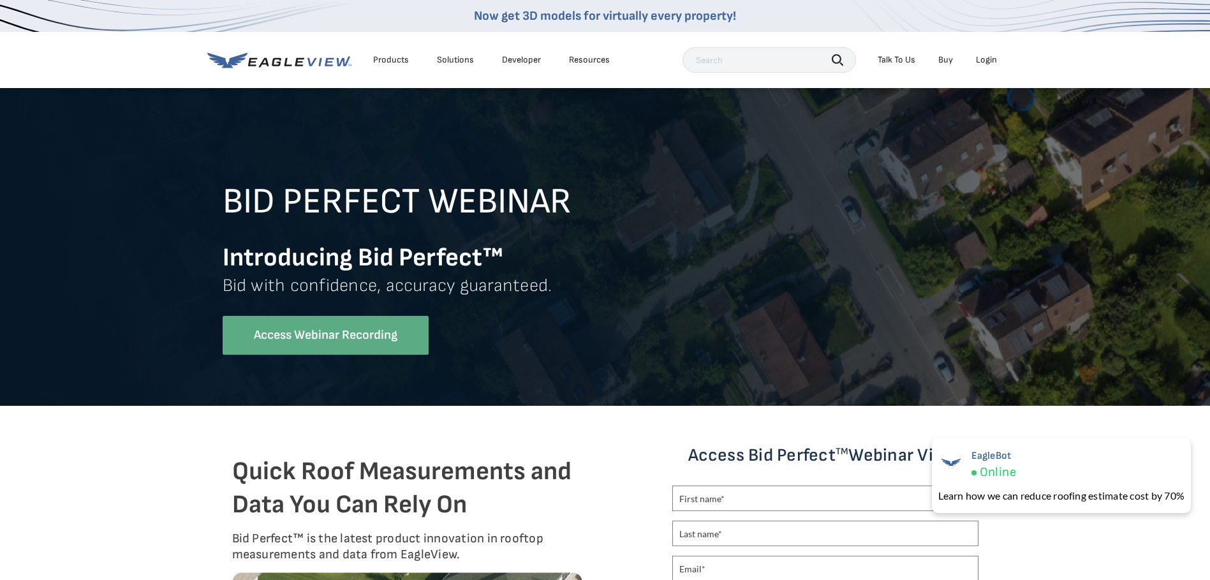
click at [382, 58] on div "Products" at bounding box center [391, 59] width 36 height 11
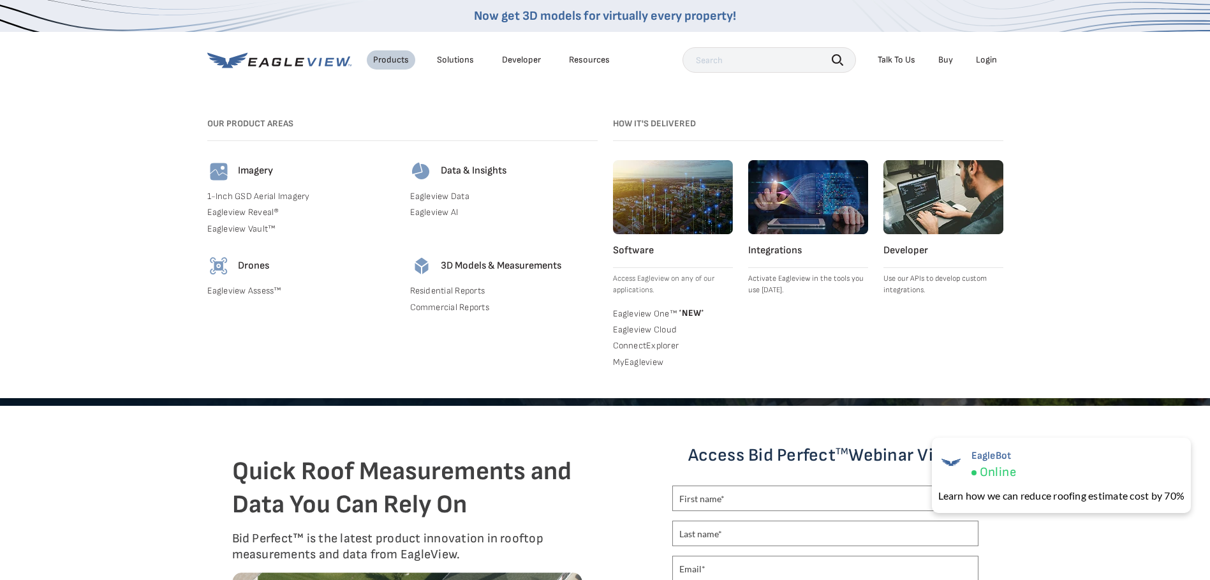
click at [299, 194] on link "1-Inch GSD Aerial Imagery" at bounding box center [300, 196] width 187 height 11
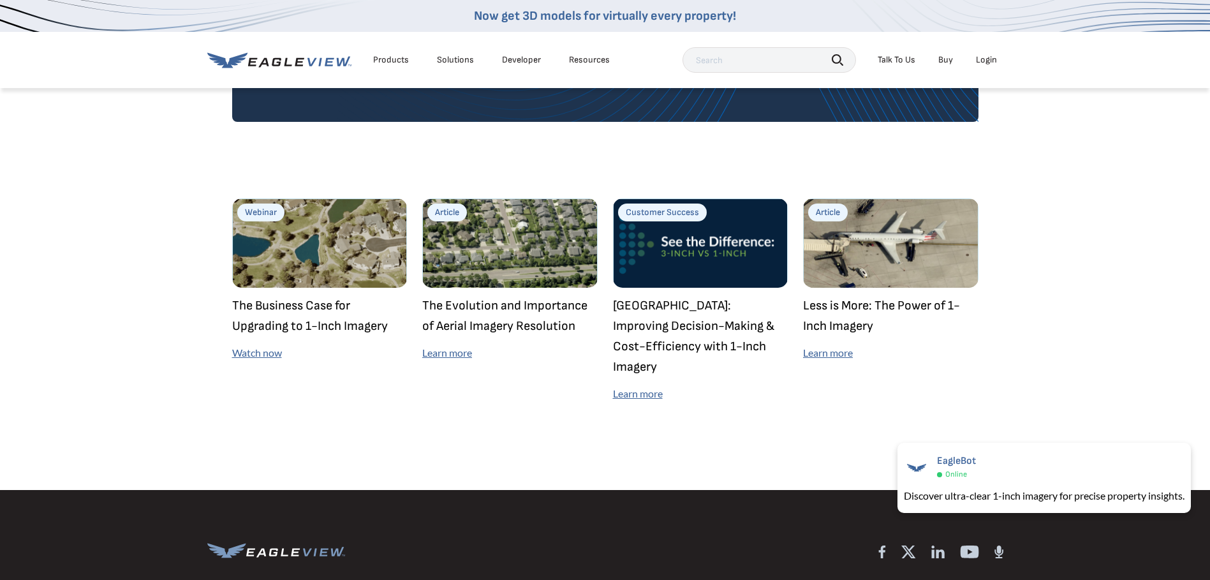
scroll to position [3571, 0]
